Goal: Check status: Check status

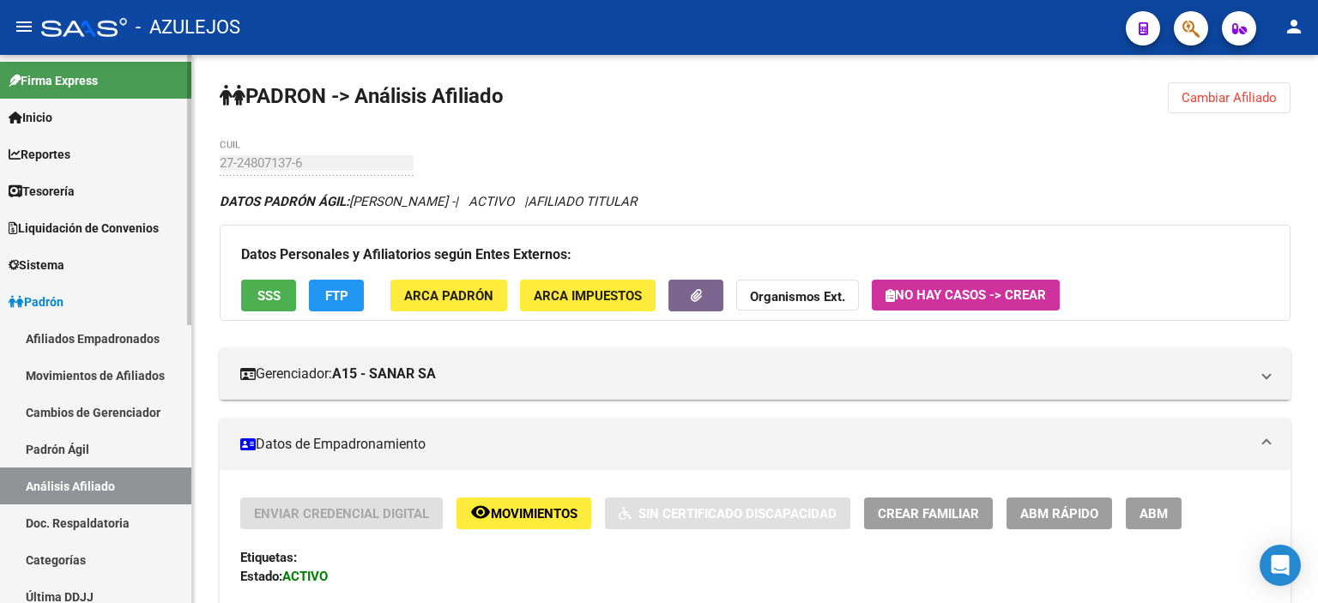
click at [86, 452] on link "Padrón Ágil" at bounding box center [95, 449] width 191 height 37
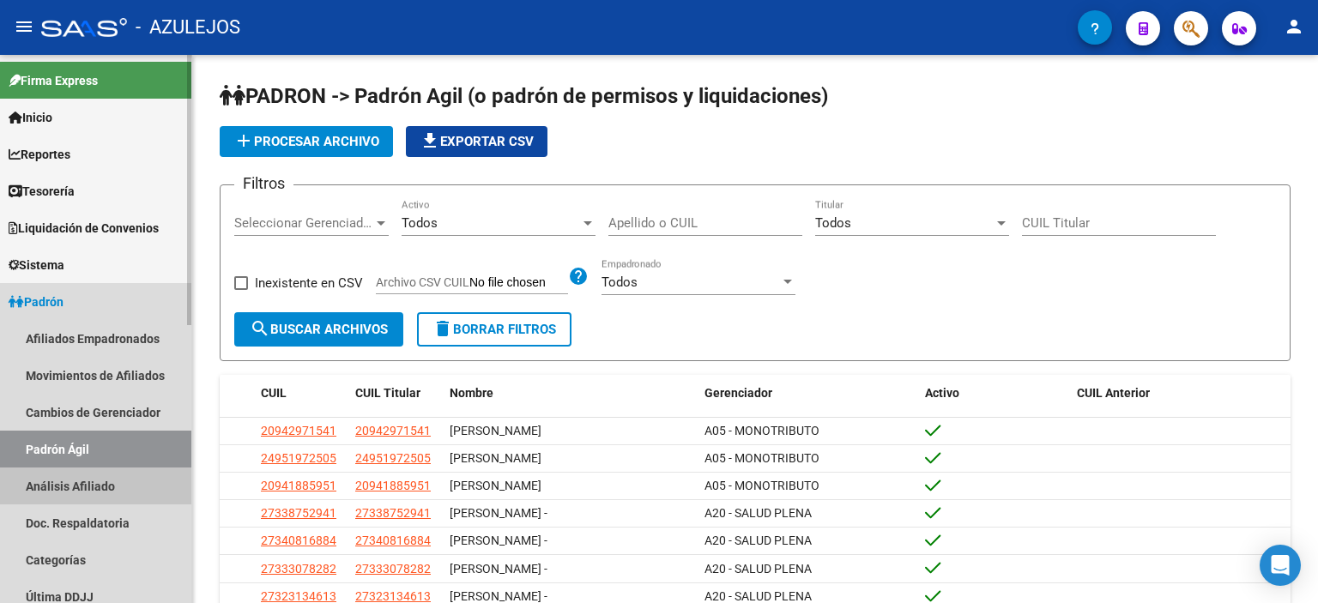
click at [86, 490] on link "Análisis Afiliado" at bounding box center [95, 486] width 191 height 37
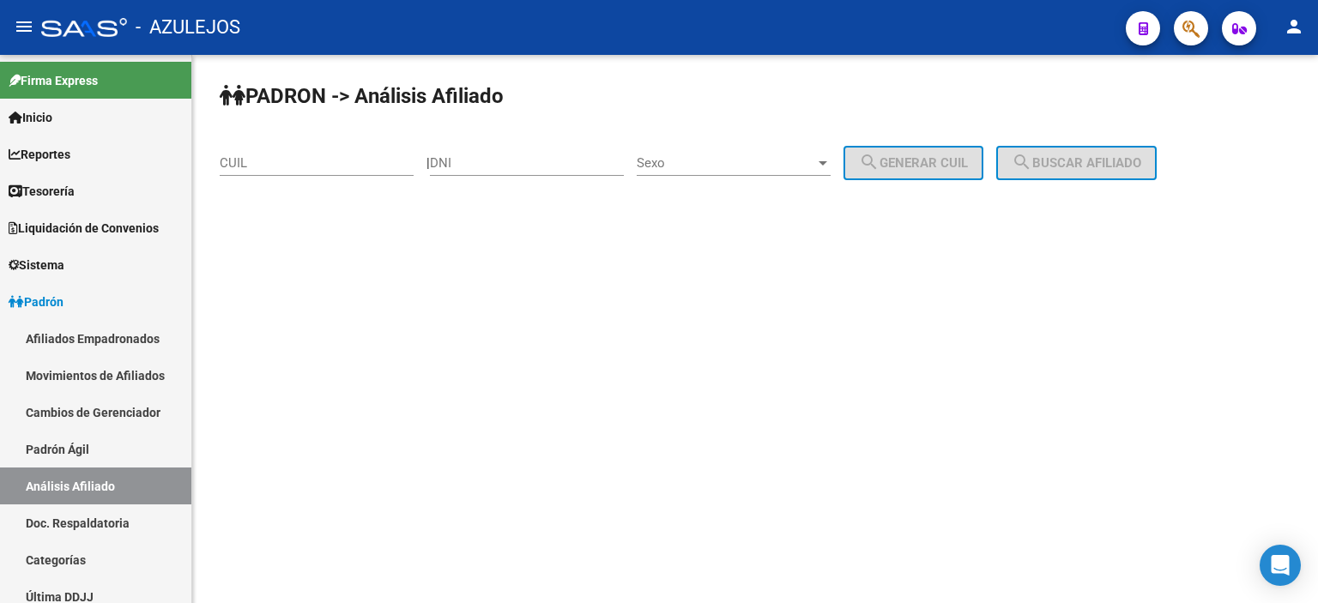
click at [492, 163] on input "DNI" at bounding box center [527, 162] width 194 height 15
type input "30028188"
click at [760, 173] on div "Sexo Sexo" at bounding box center [734, 157] width 194 height 37
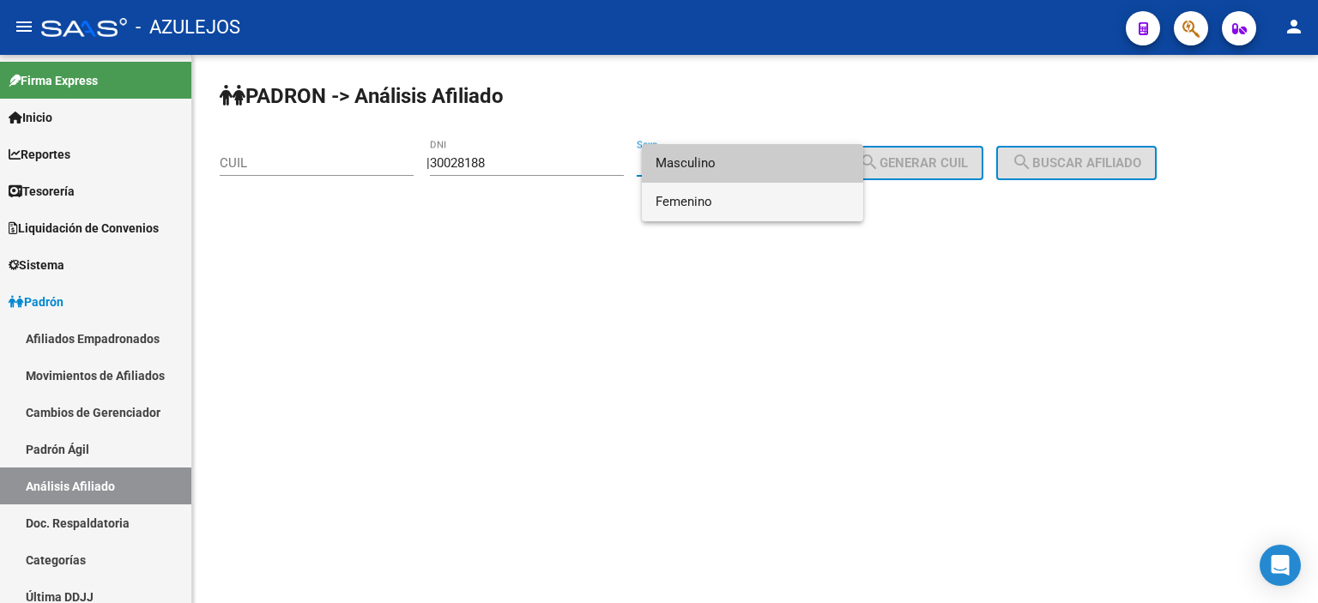
drag, startPoint x: 718, startPoint y: 195, endPoint x: 890, endPoint y: 183, distance: 172.1
click at [720, 195] on span "Femenino" at bounding box center [753, 202] width 194 height 39
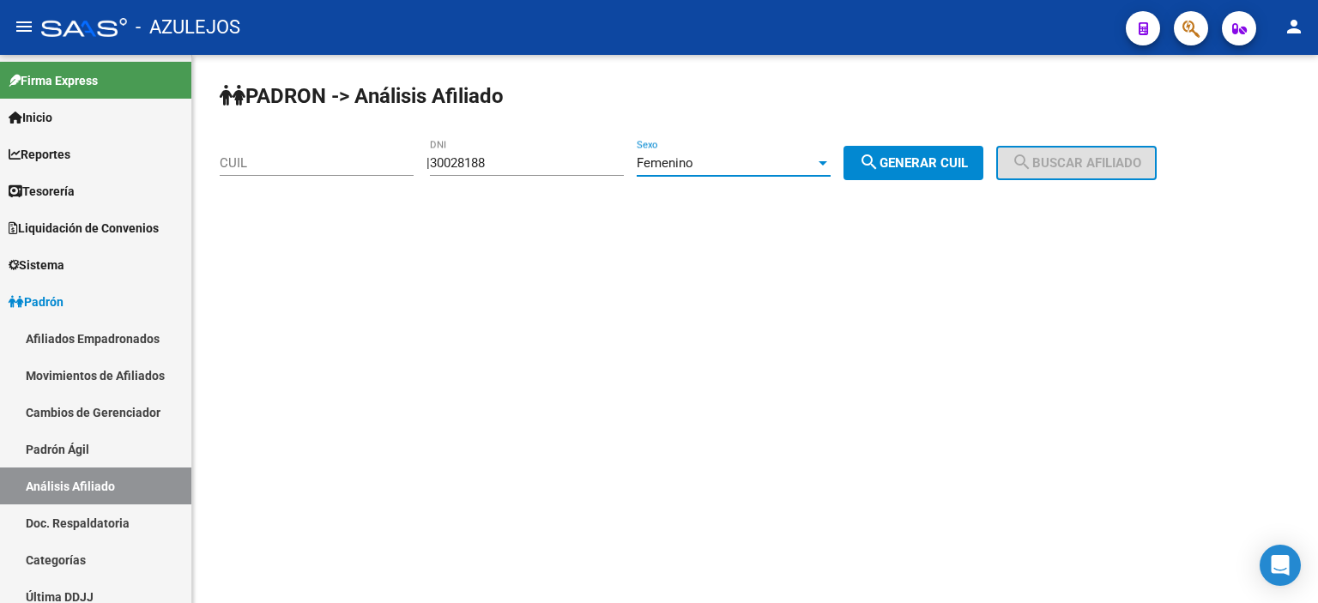
click at [930, 164] on span "search Generar CUIL" at bounding box center [913, 162] width 109 height 15
type input "27-30028188-0"
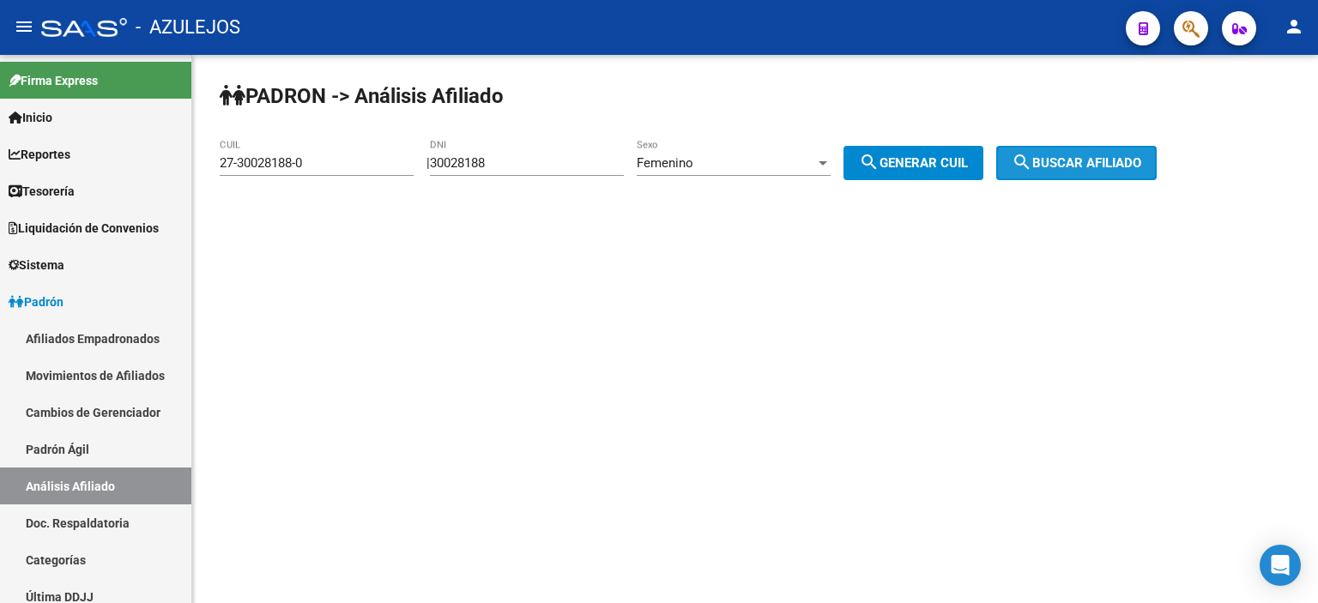
drag, startPoint x: 1123, startPoint y: 159, endPoint x: 1104, endPoint y: 157, distance: 19.0
click at [1123, 157] on span "search Buscar afiliado" at bounding box center [1077, 162] width 130 height 15
